Goal: Find specific page/section: Find specific page/section

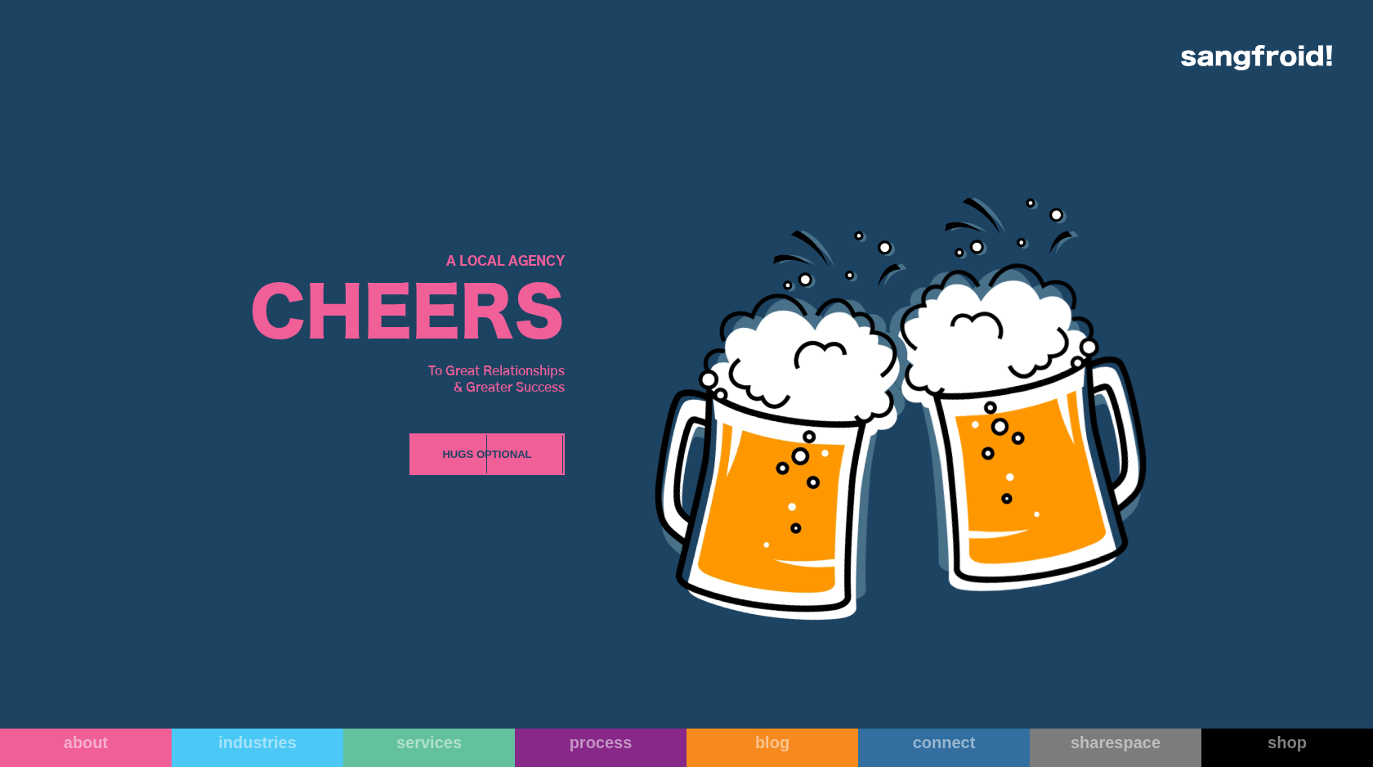
scroll to position [7957, 0]
click at [279, 738] on link "industries" at bounding box center [258, 732] width 172 height 69
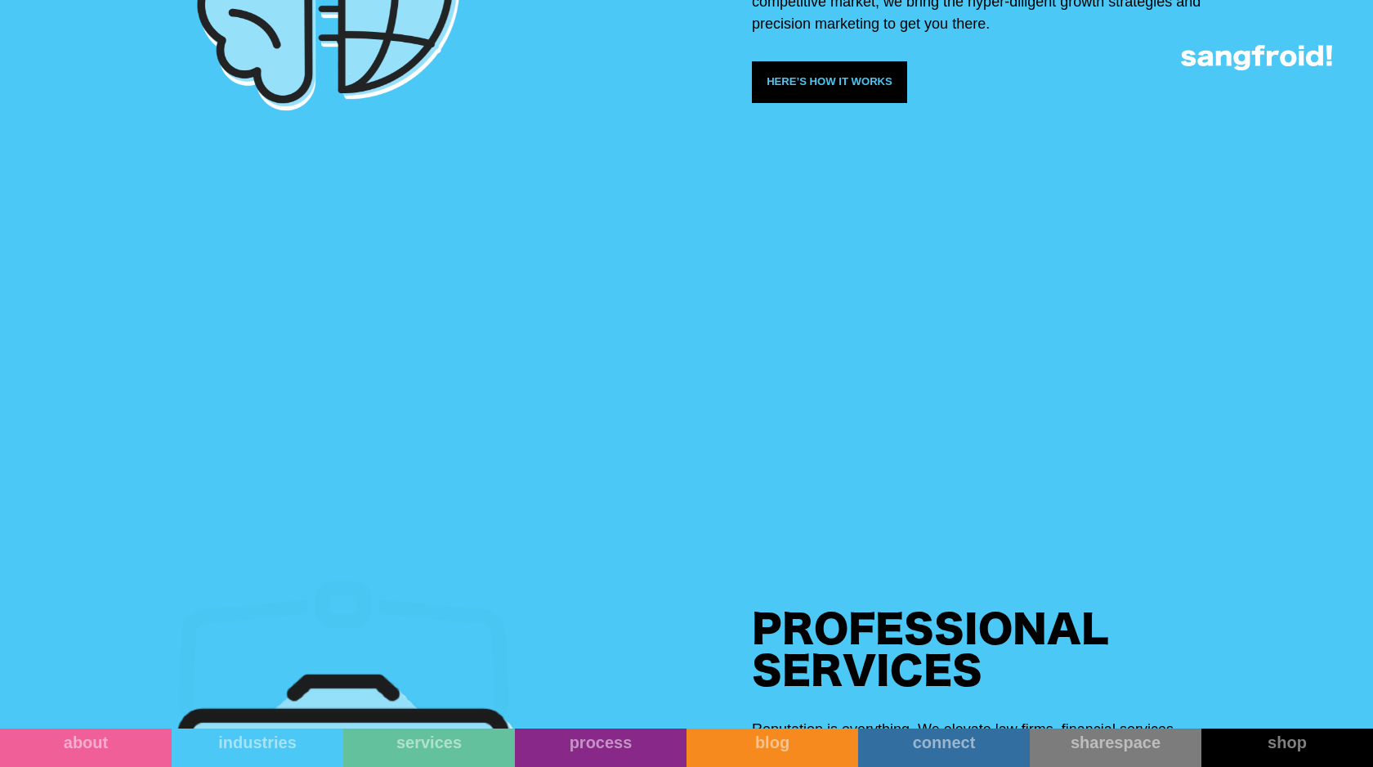
scroll to position [2895, 0]
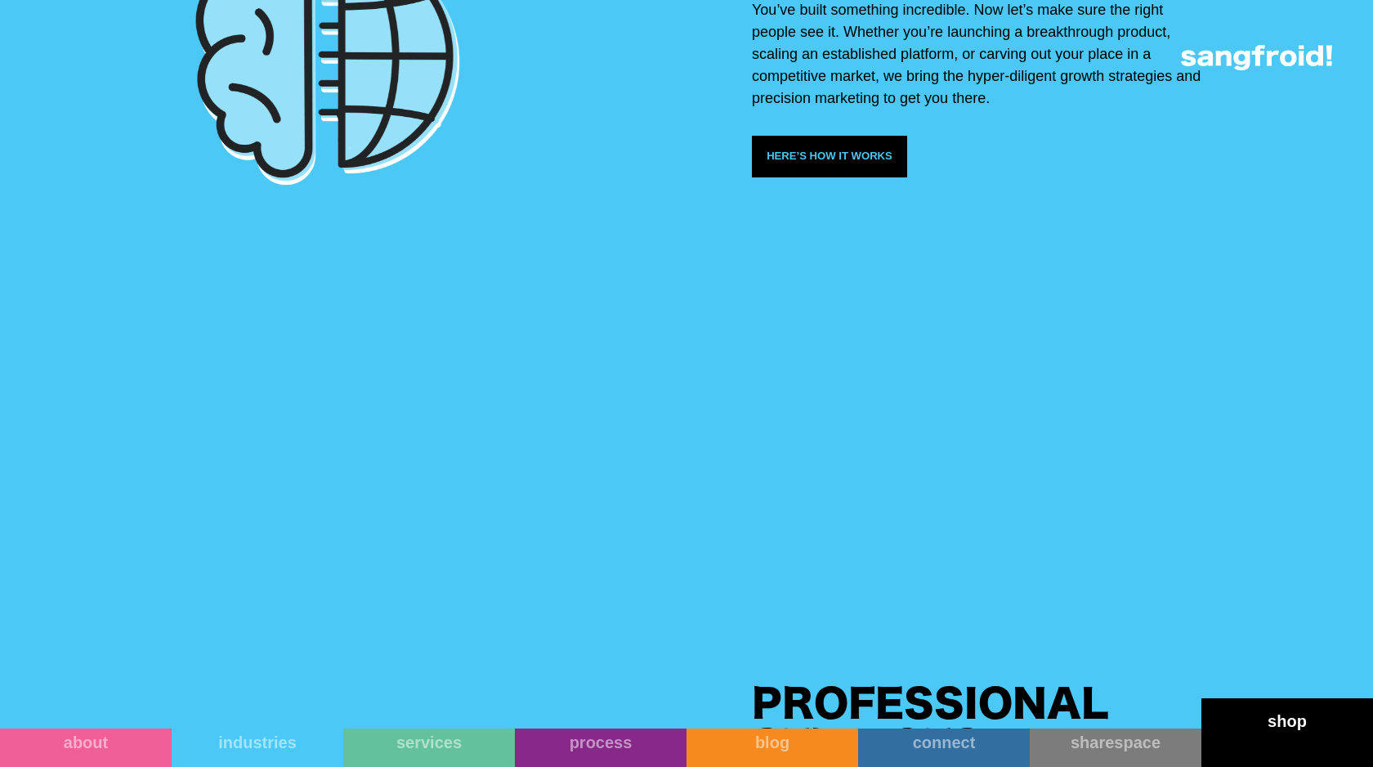
click at [1261, 740] on link "shop" at bounding box center [1288, 732] width 172 height 69
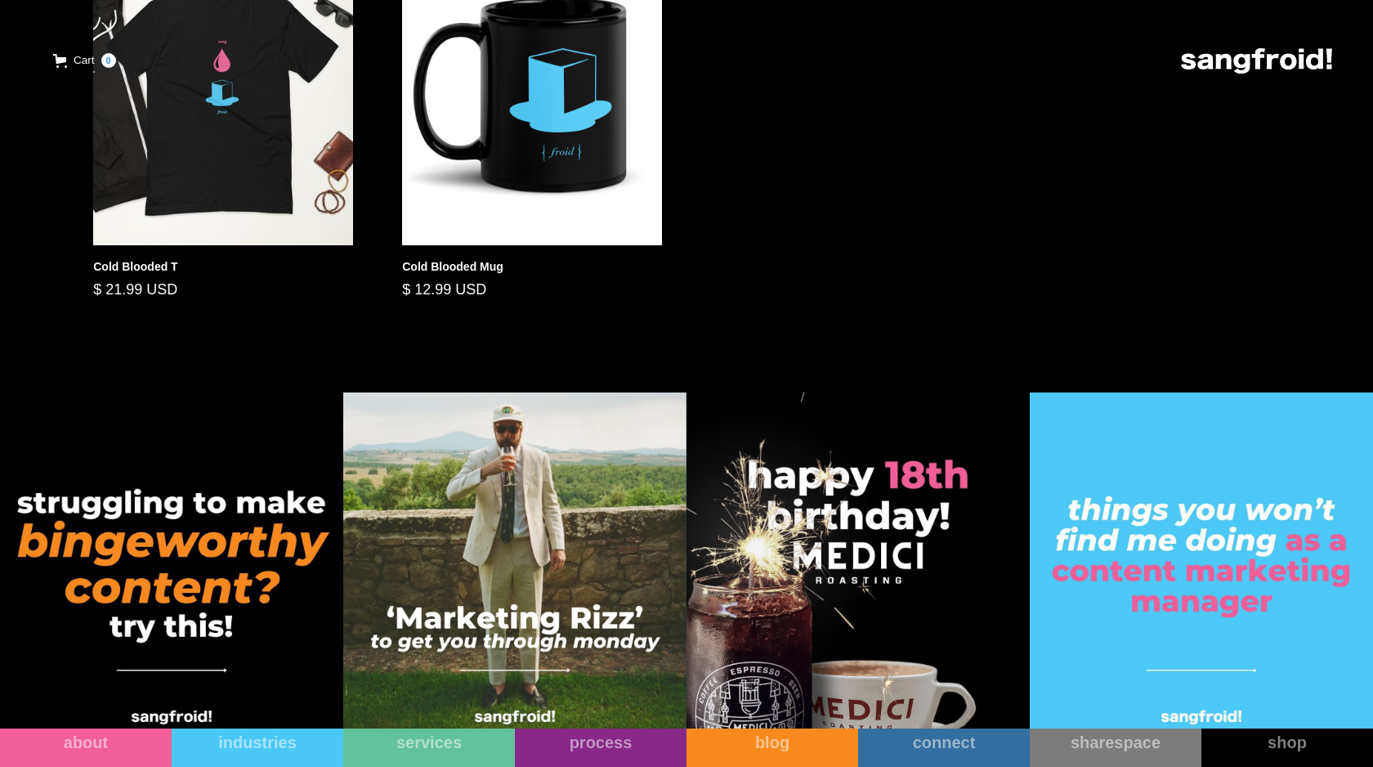
scroll to position [1301, 0]
